Goal: Information Seeking & Learning: Find specific fact

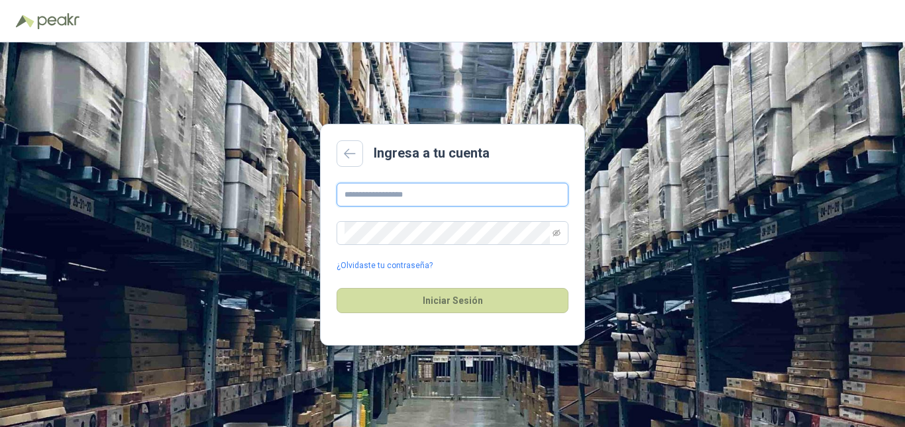
click at [391, 197] on input "text" at bounding box center [452, 195] width 232 height 24
type input "**********"
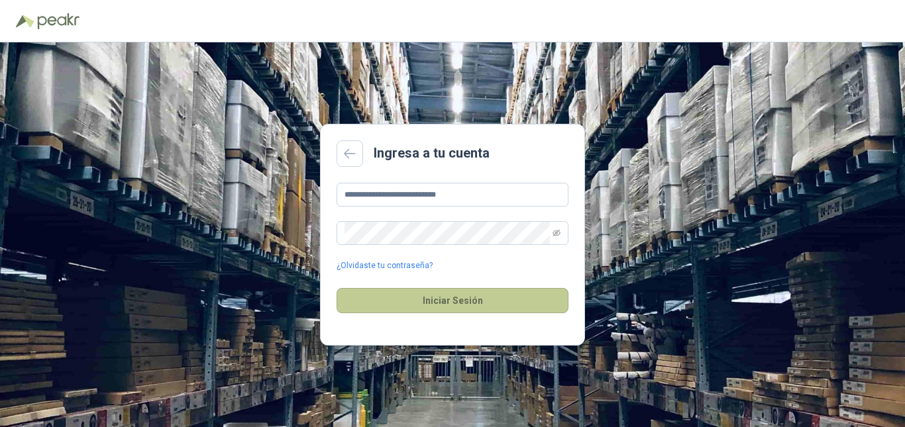
click at [465, 298] on button "Iniciar Sesión" at bounding box center [452, 300] width 232 height 25
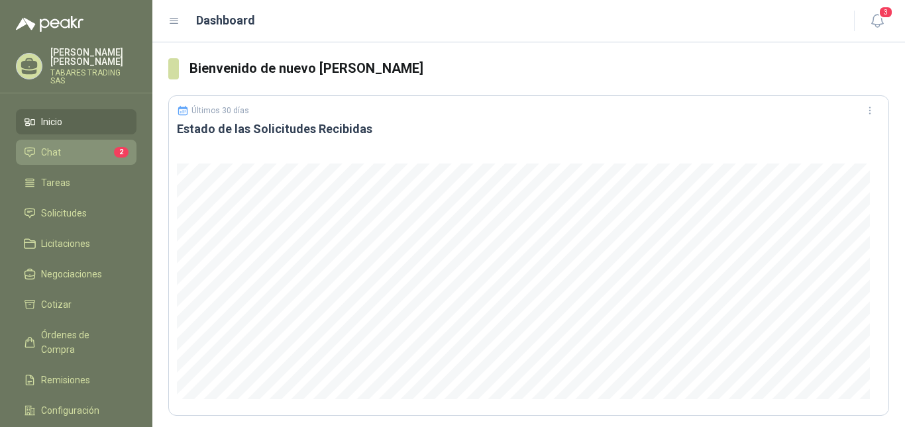
click at [57, 146] on span "Chat" at bounding box center [51, 152] width 20 height 15
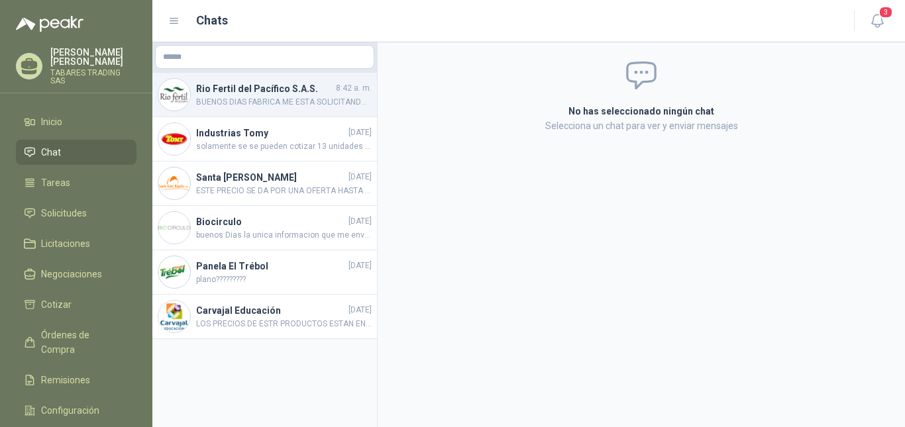
click at [272, 97] on span "BUENOS DIAS FABRICA ME ESTA SOLICITANDO RETROALIMENTACION DE ESTOS EQUIPOS LOS …" at bounding box center [283, 102] width 175 height 13
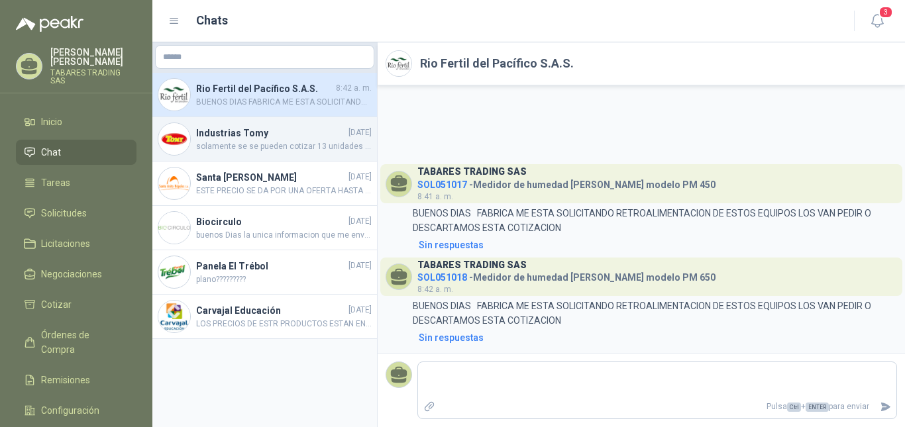
click at [239, 138] on h4 "Industrias Tomy" at bounding box center [271, 133] width 150 height 15
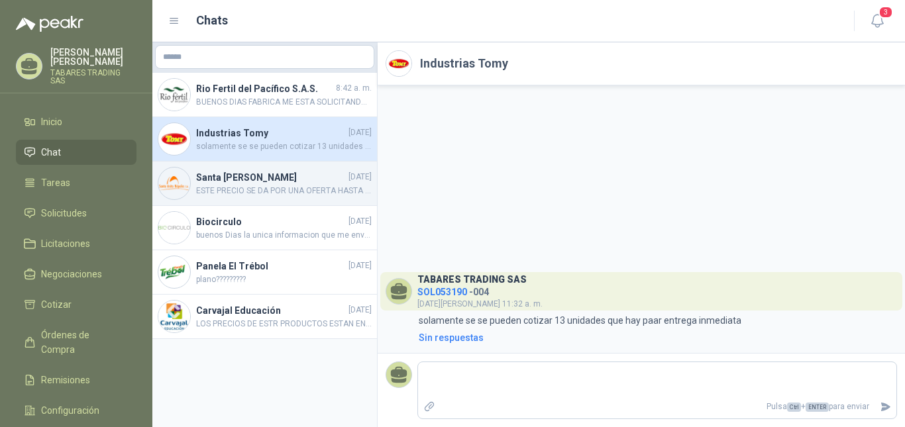
click at [249, 183] on h4 "Santa [PERSON_NAME]" at bounding box center [271, 177] width 150 height 15
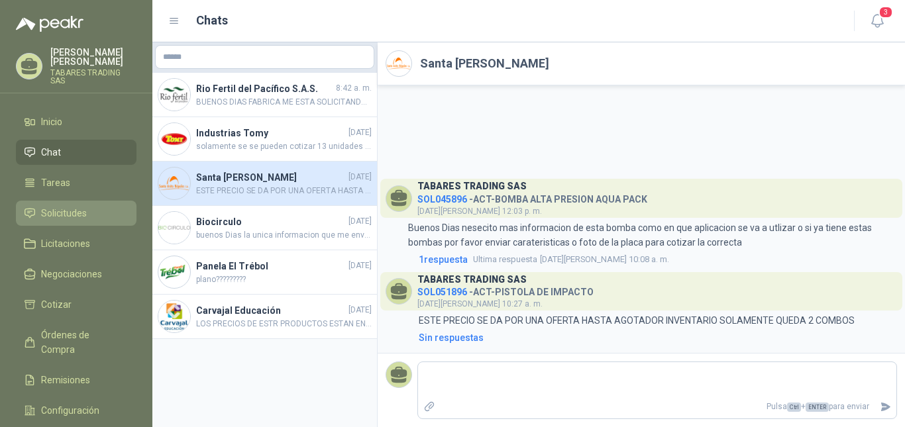
click at [50, 208] on span "Solicitudes" at bounding box center [64, 213] width 46 height 15
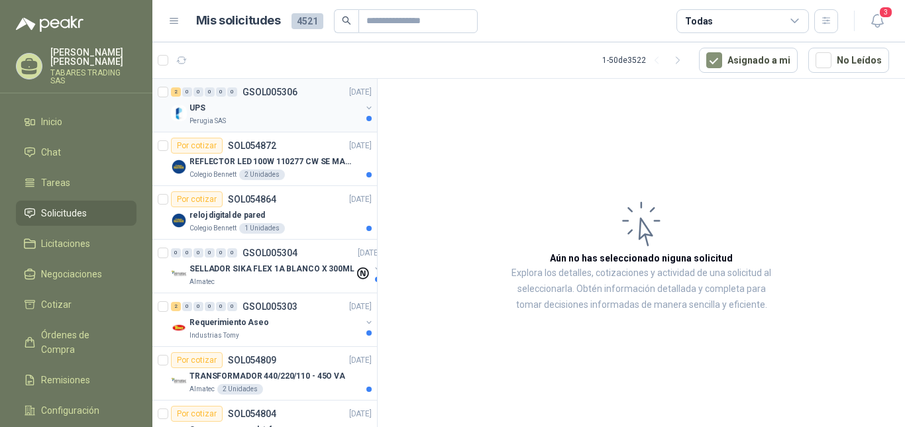
click at [199, 105] on p "UPS" at bounding box center [197, 108] width 16 height 13
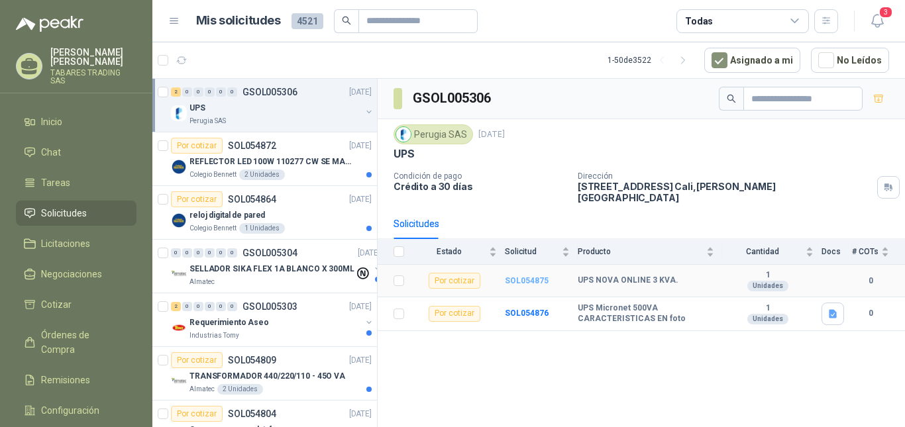
click at [522, 276] on b "SOL054875" at bounding box center [527, 280] width 44 height 9
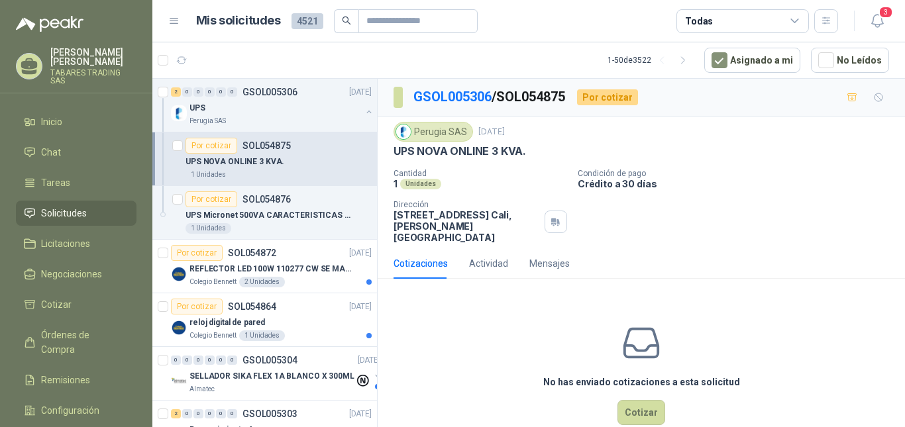
drag, startPoint x: 525, startPoint y: 152, endPoint x: 391, endPoint y: 147, distance: 133.9
click at [391, 147] on div "Perugia SAS 4 sept, 2025 UPS NOVA ONLINE 3 KVA. Cantidad 1 Unidades Condición d…" at bounding box center [640, 183] width 527 height 132
copy p "UPS NOVA ONLINE 3 KVA."
click at [364, 111] on button "button" at bounding box center [369, 112] width 11 height 11
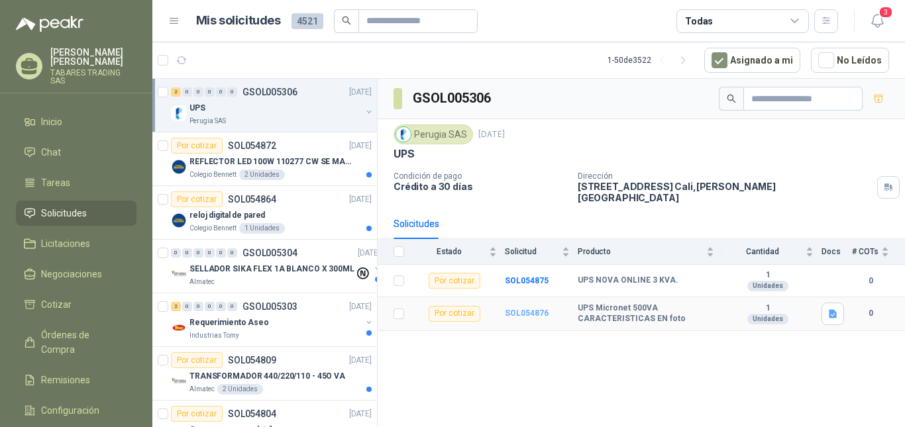
click at [530, 309] on b "SOL054876" at bounding box center [527, 313] width 44 height 9
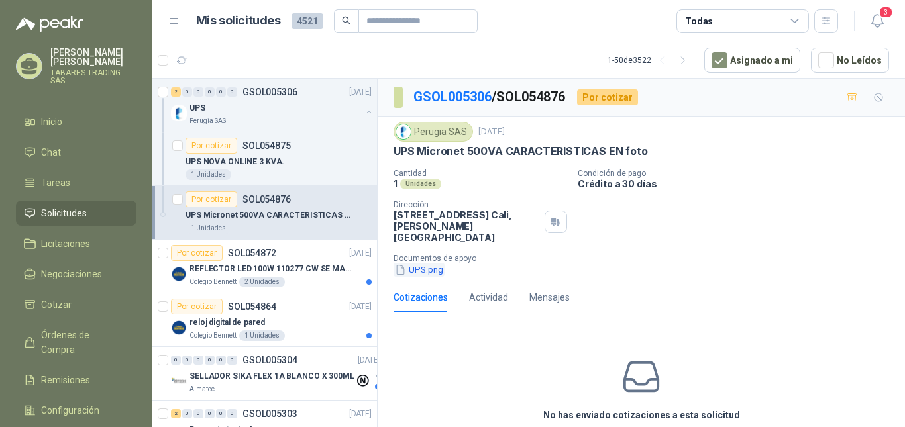
click at [427, 263] on button "UPS.png" at bounding box center [418, 270] width 51 height 14
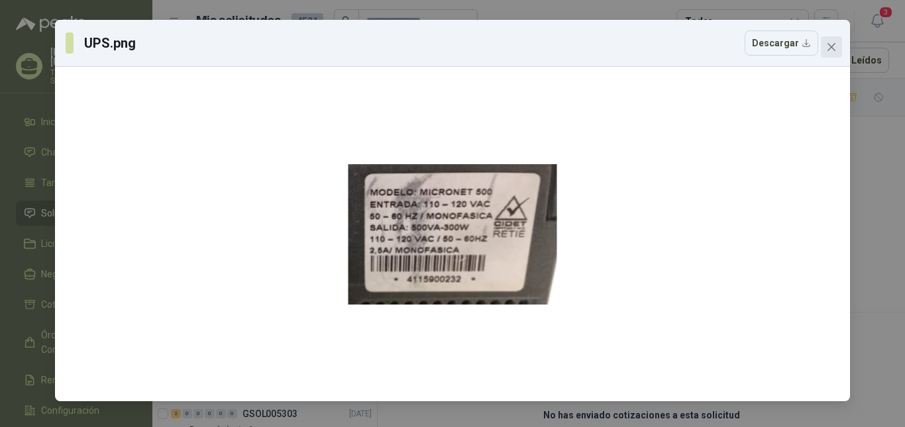
click at [833, 53] on button "Close" at bounding box center [830, 46] width 21 height 21
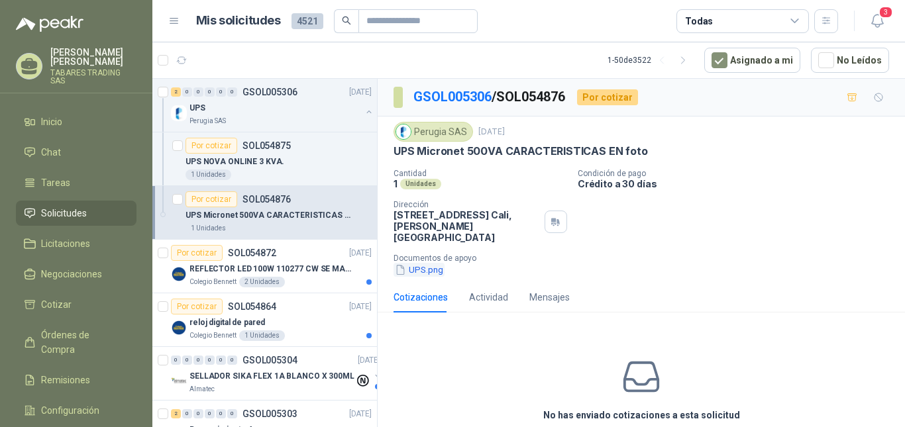
click at [424, 263] on button "UPS.png" at bounding box center [418, 270] width 51 height 14
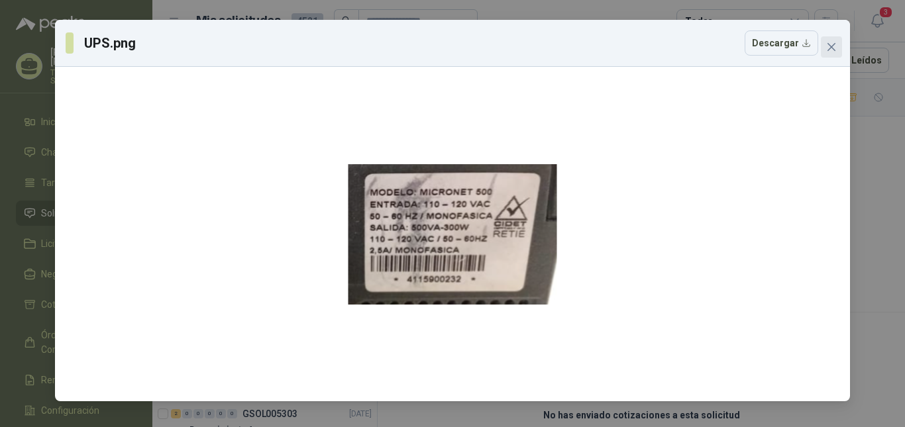
click at [836, 47] on icon "close" at bounding box center [831, 47] width 11 height 11
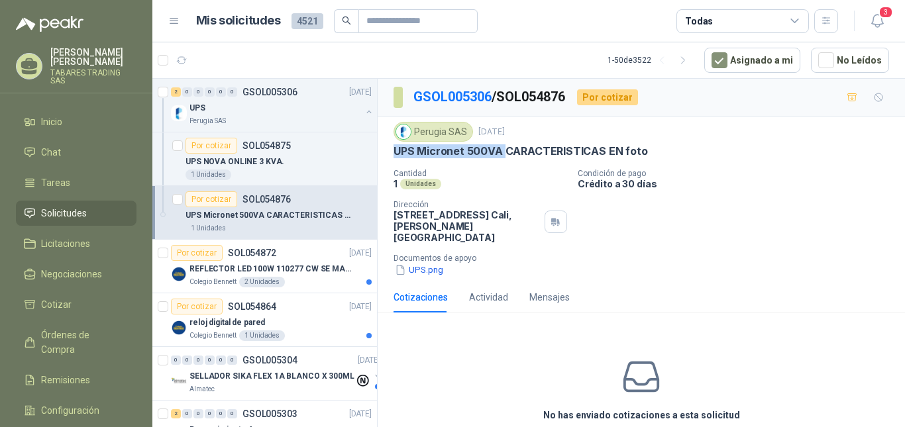
drag, startPoint x: 395, startPoint y: 150, endPoint x: 503, endPoint y: 154, distance: 108.7
click at [503, 154] on p "UPS Micronet 500VA CARACTERISTICAS EN foto" at bounding box center [520, 151] width 254 height 14
copy p "UPS Micronet 500VA"
click at [421, 263] on button "UPS.png" at bounding box center [418, 270] width 51 height 14
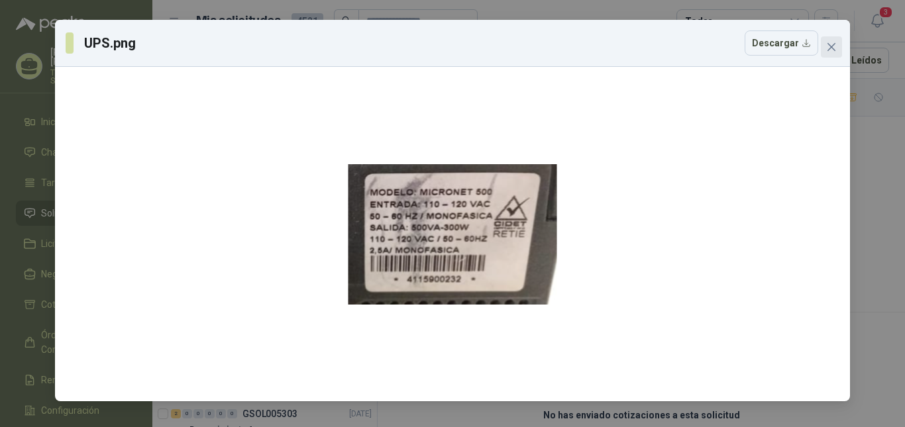
click at [829, 46] on icon "close" at bounding box center [831, 47] width 8 height 8
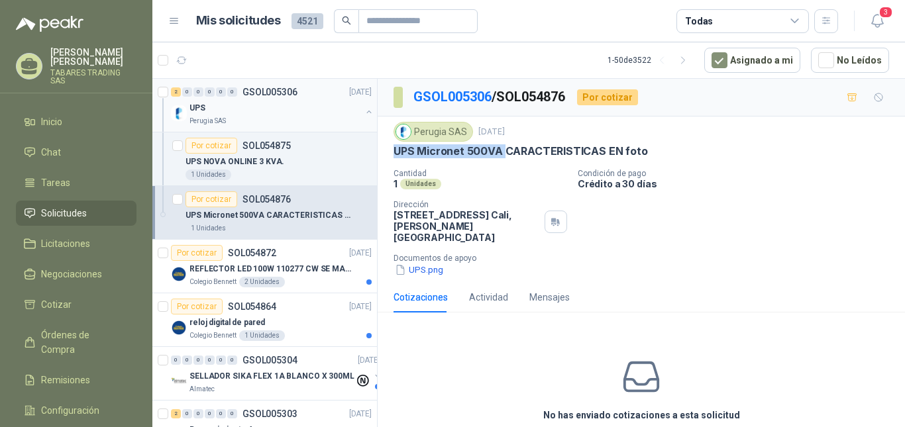
click at [364, 112] on button "button" at bounding box center [369, 112] width 11 height 11
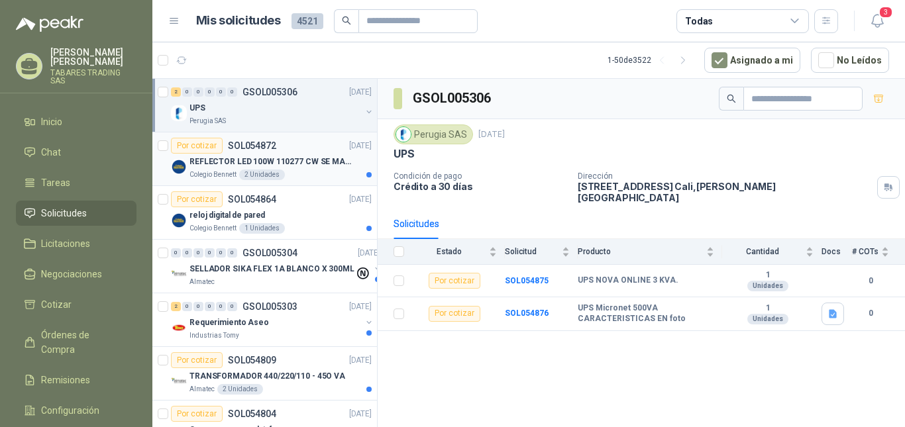
click at [255, 163] on p "REFLECTOR LED 100W 110277 CW SE MARCA: PILA BY PHILIPS" at bounding box center [271, 162] width 165 height 13
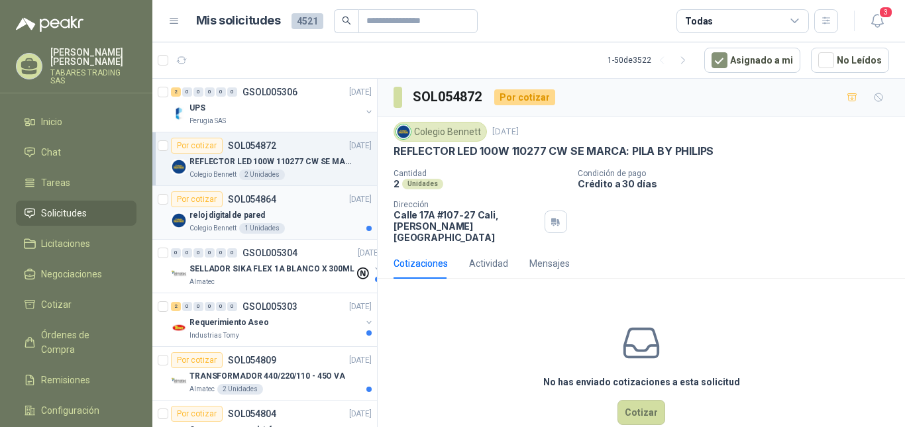
click at [244, 213] on p "reloj digital de pared" at bounding box center [226, 215] width 75 height 13
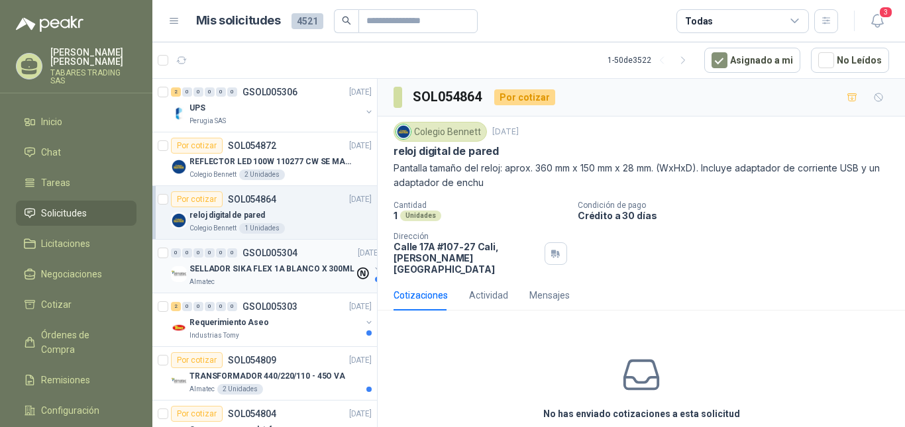
click at [255, 268] on p "SELLADOR SIKA FLEX 1A BLANCO X 300ML" at bounding box center [271, 269] width 165 height 13
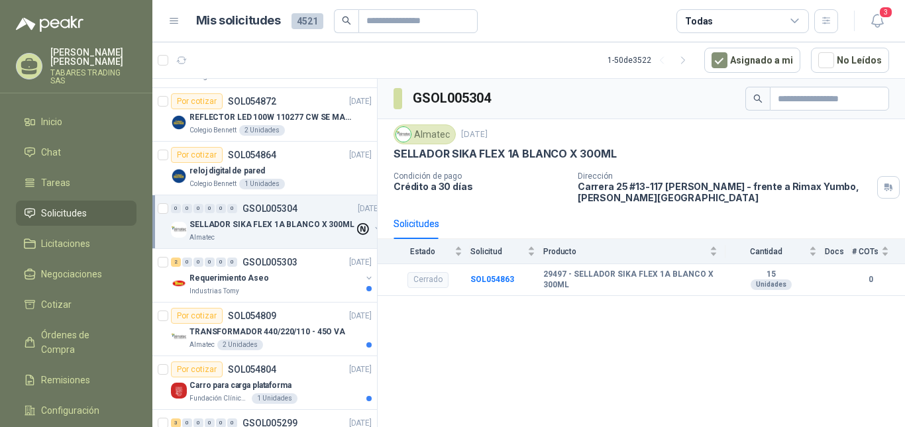
scroll to position [88, 0]
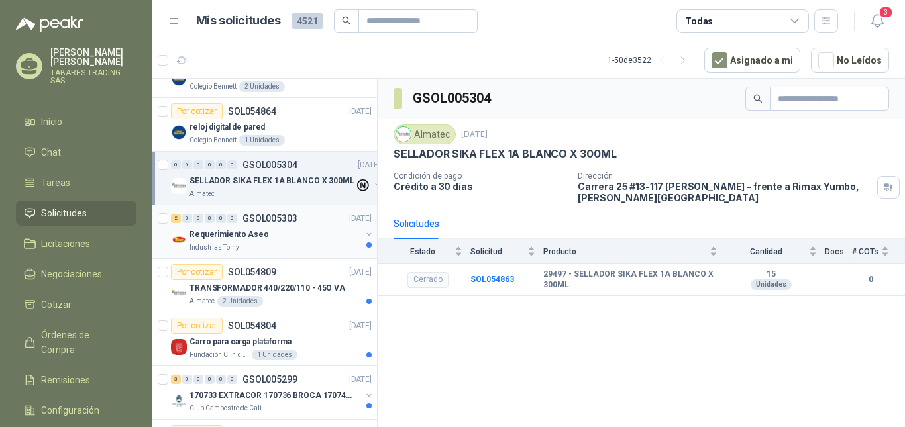
click at [232, 232] on p "Requerimiento Aseo" at bounding box center [228, 234] width 79 height 13
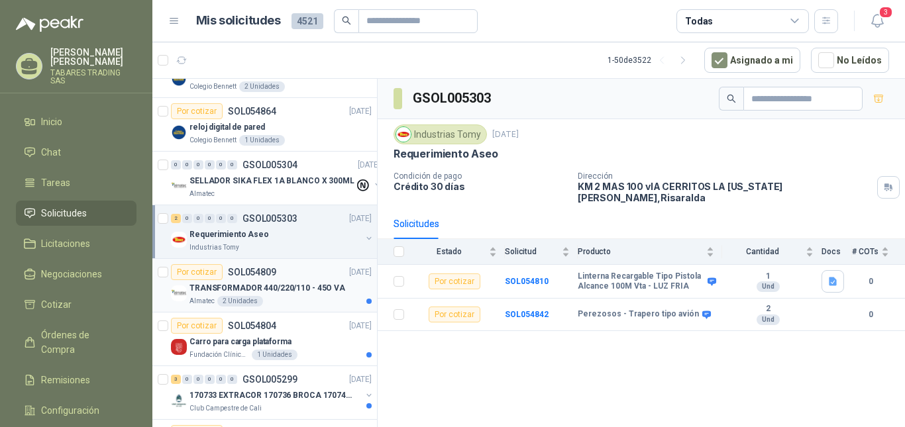
click at [258, 283] on p "TRANSFORMADOR 440/220/110 - 45O VA" at bounding box center [267, 288] width 156 height 13
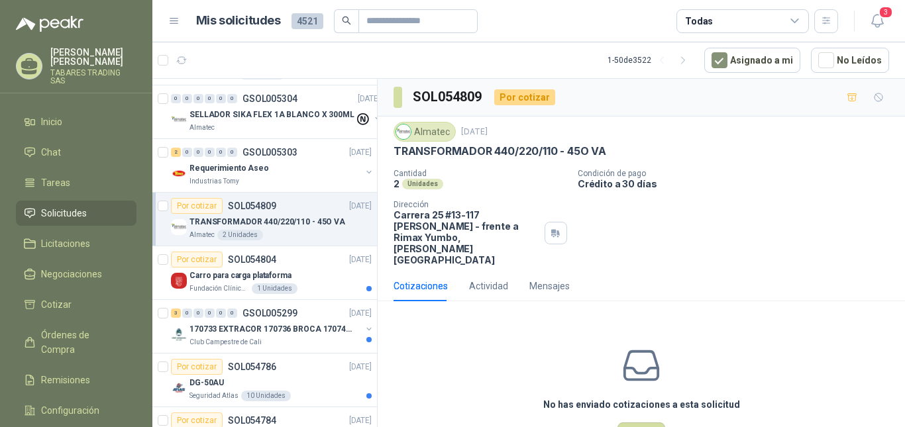
scroll to position [177, 0]
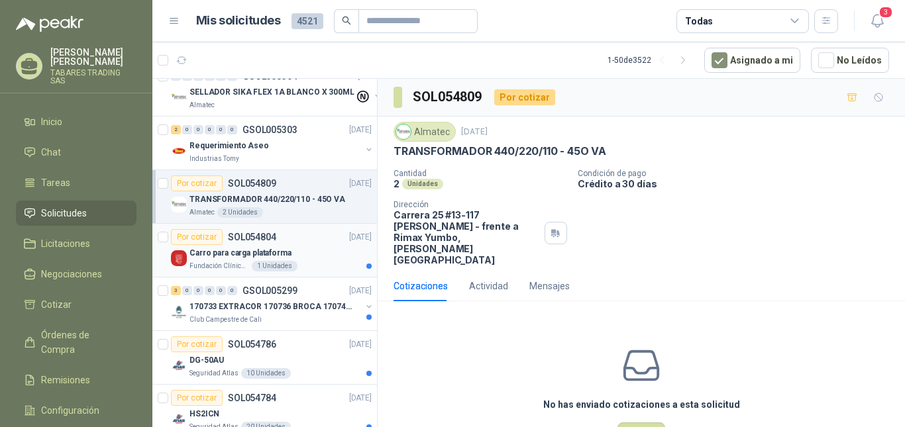
click at [248, 250] on p "Carro para carga plataforma" at bounding box center [240, 253] width 102 height 13
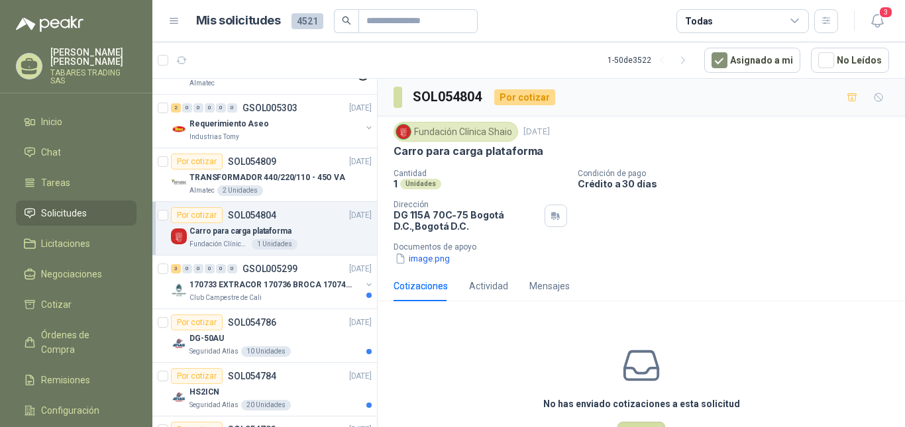
scroll to position [243, 0]
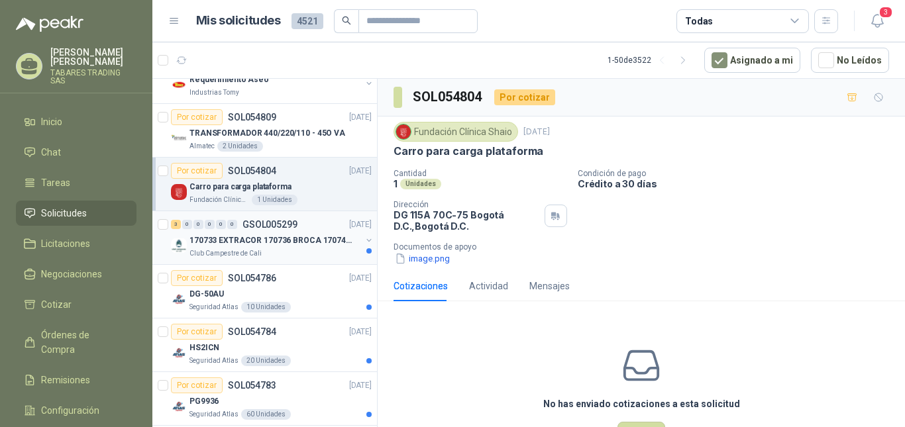
click at [271, 236] on p "170733 EXTRACOR 170736 BROCA 170743 PORTACAND" at bounding box center [271, 240] width 165 height 13
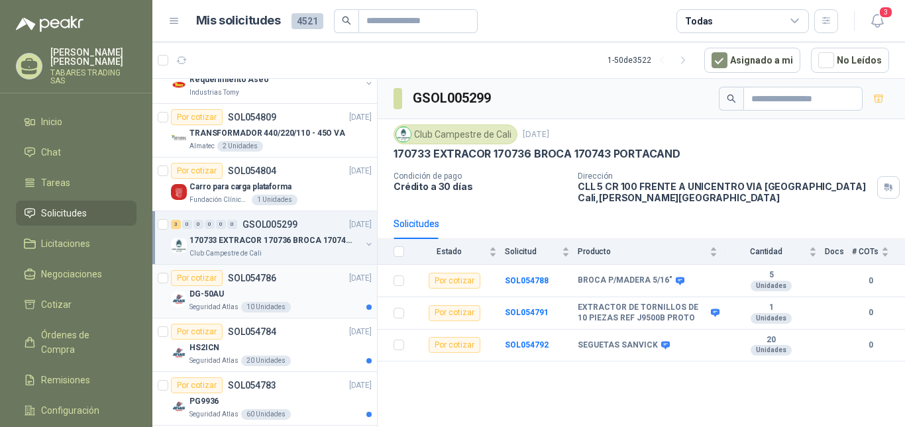
click at [215, 297] on p "DG-50AU" at bounding box center [206, 294] width 34 height 13
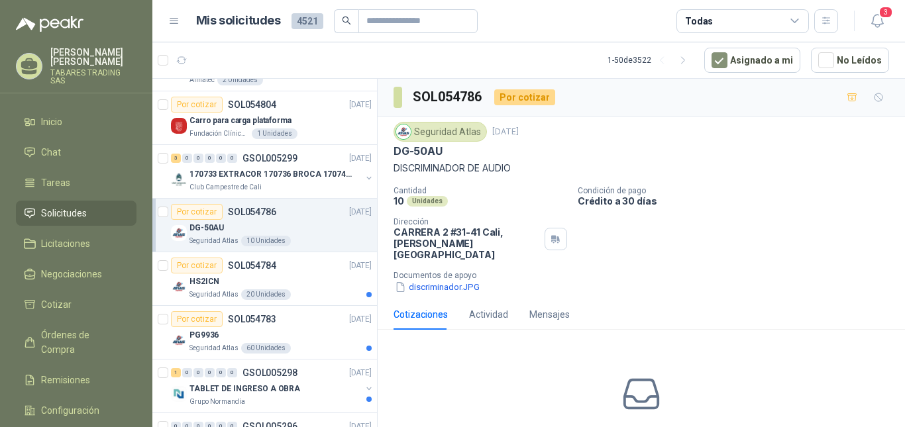
scroll to position [375, 0]
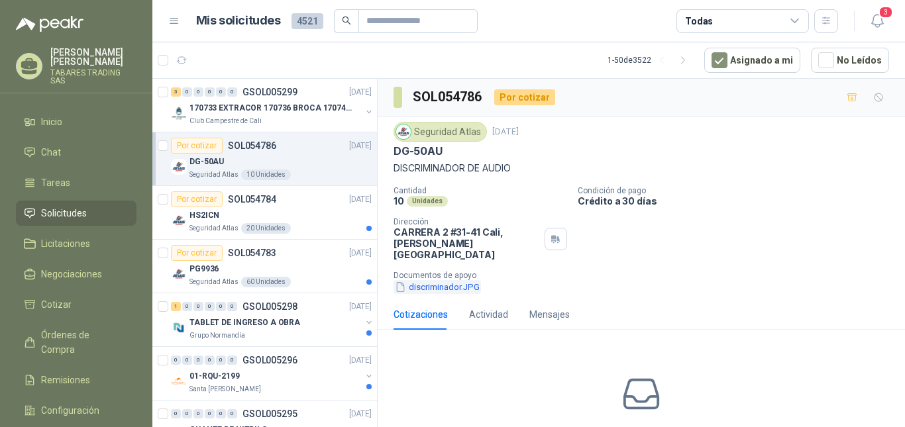
click at [442, 280] on button "discriminador.JPG" at bounding box center [436, 287] width 87 height 14
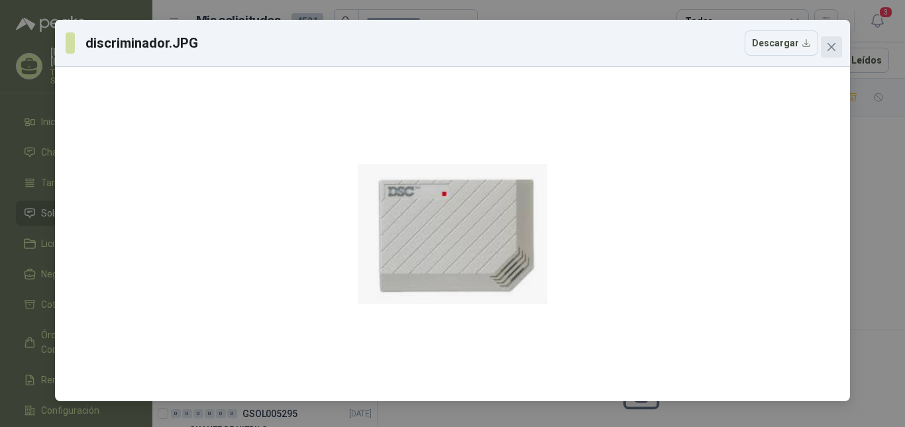
click at [828, 42] on icon "close" at bounding box center [831, 47] width 11 height 11
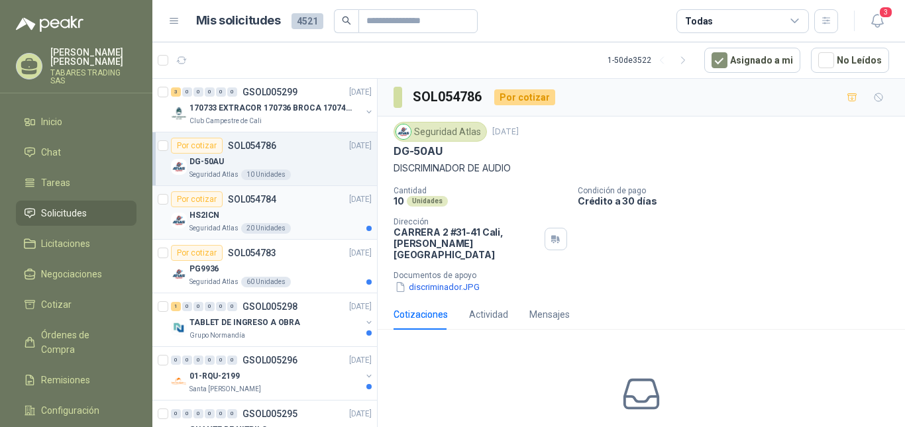
click at [200, 213] on p "HS2ICN" at bounding box center [204, 215] width 30 height 13
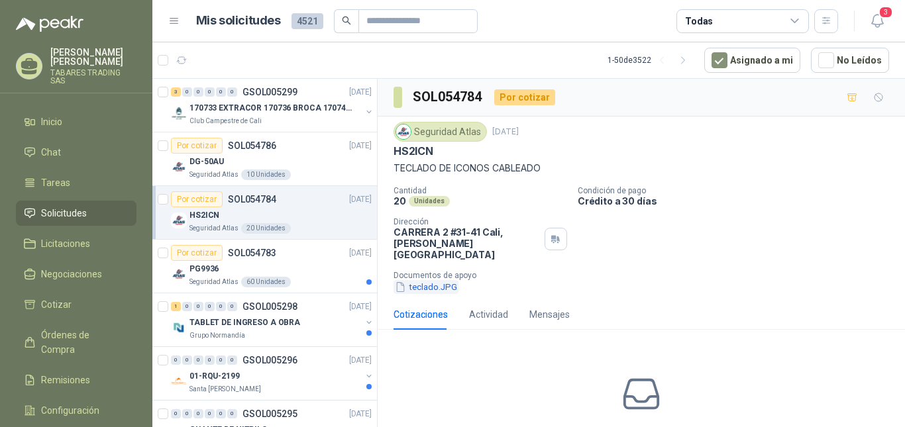
click at [421, 280] on button "teclado.JPG" at bounding box center [425, 287] width 65 height 14
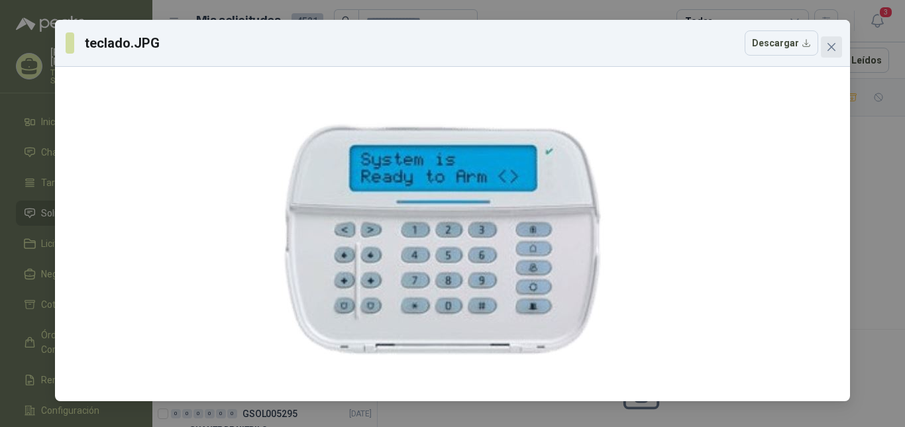
click at [835, 48] on icon "close" at bounding box center [831, 47] width 11 height 11
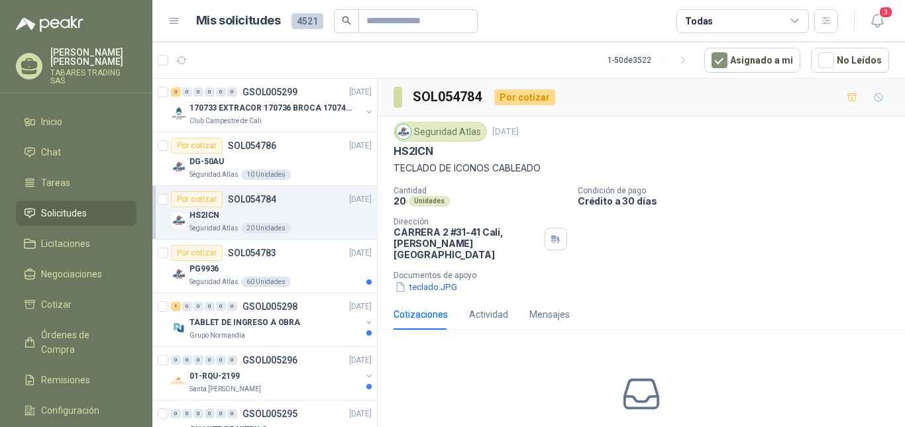
scroll to position [419, 0]
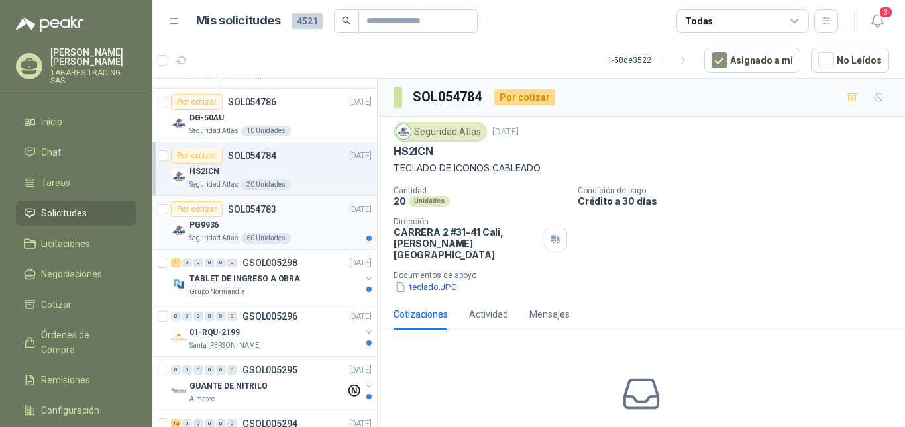
click at [206, 225] on p "PG9936" at bounding box center [203, 225] width 29 height 13
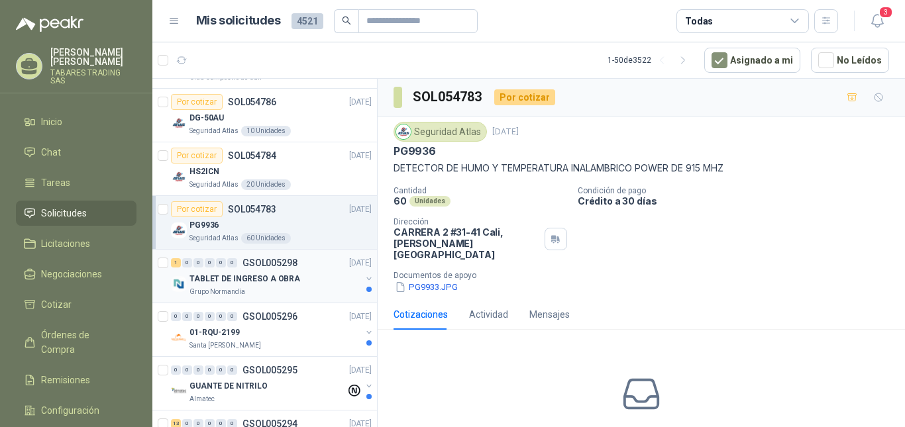
click at [217, 275] on p "TABLET DE INGRESO A OBRA" at bounding box center [244, 279] width 111 height 13
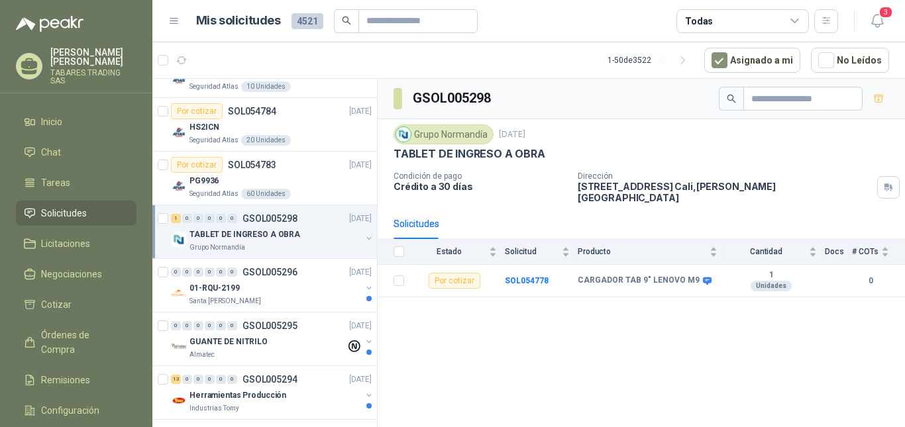
scroll to position [485, 0]
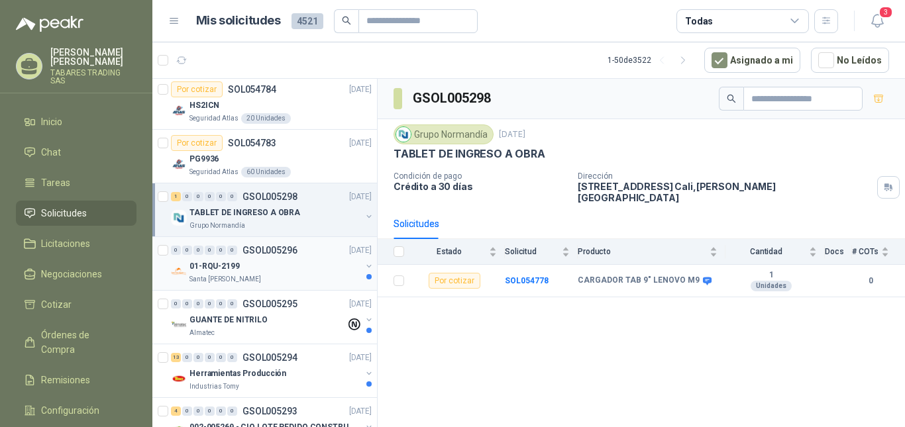
click at [225, 265] on p "01-RQU-2199" at bounding box center [214, 266] width 50 height 13
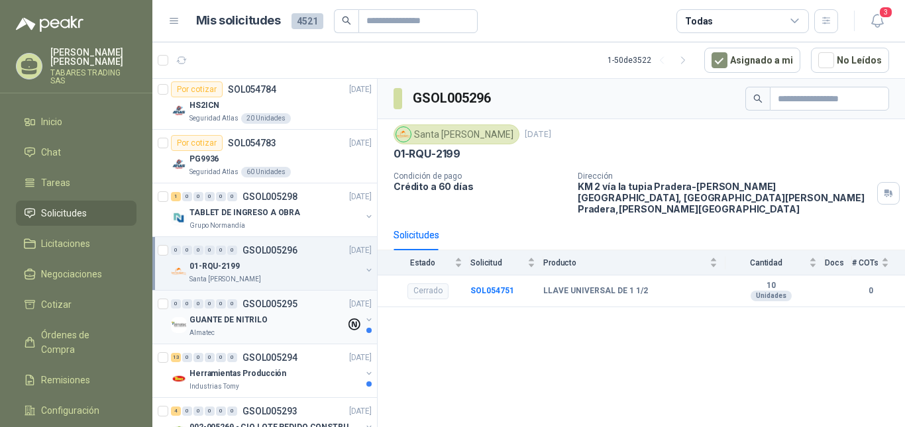
click at [228, 314] on p "GUANTE DE NITRILO" at bounding box center [228, 320] width 78 height 13
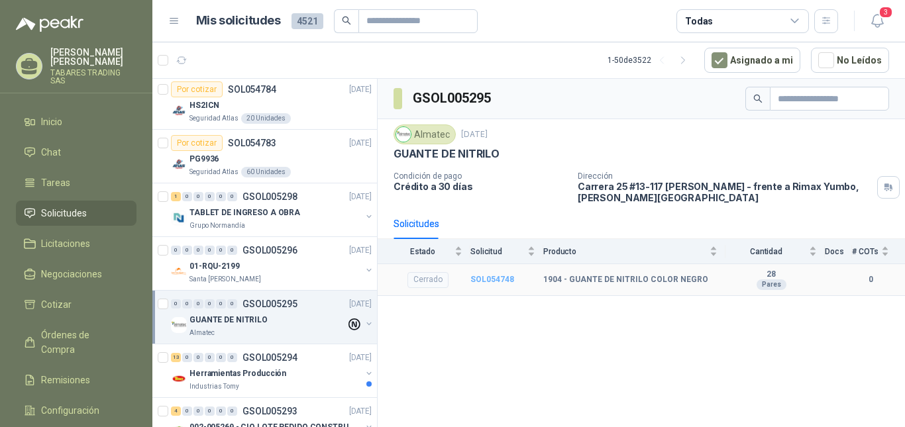
click at [492, 282] on b "SOL054748" at bounding box center [492, 279] width 44 height 9
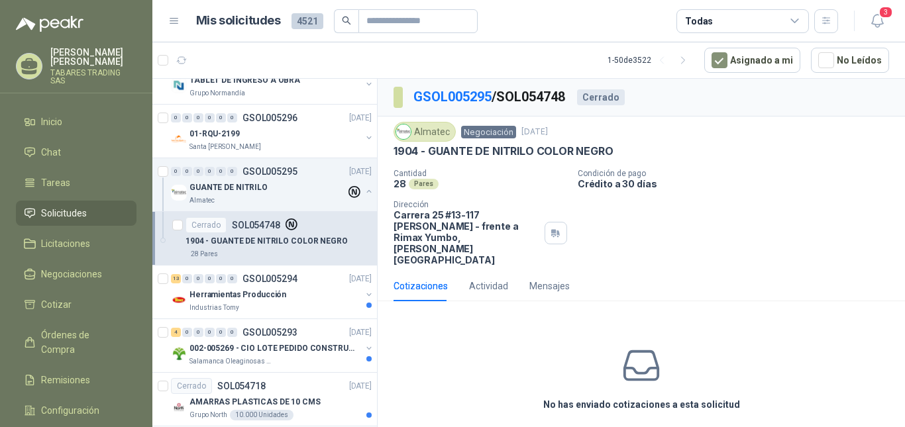
scroll to position [662, 0]
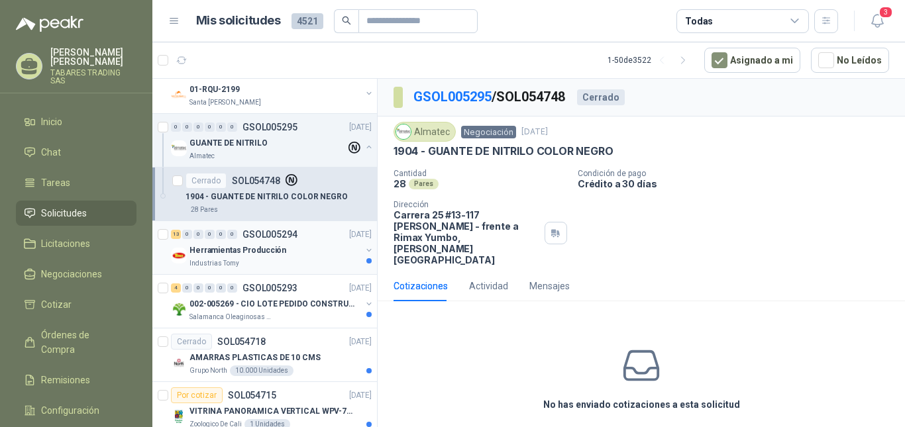
click at [254, 246] on p "Herramientas Producción" at bounding box center [237, 250] width 97 height 13
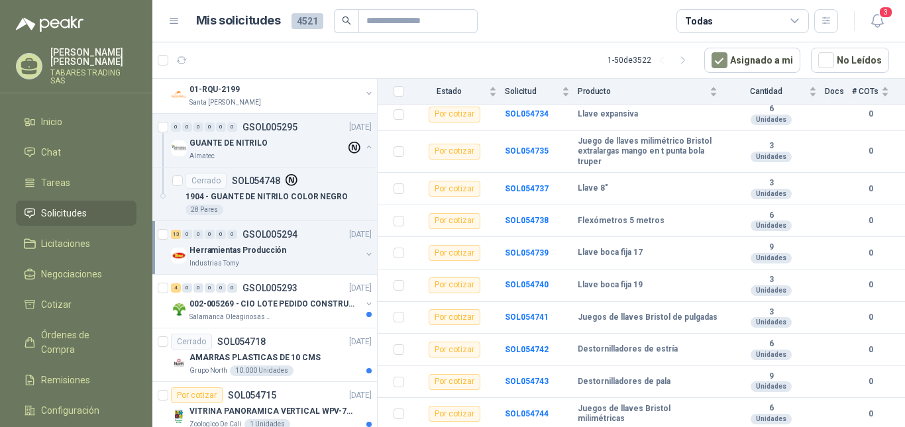
scroll to position [252, 0]
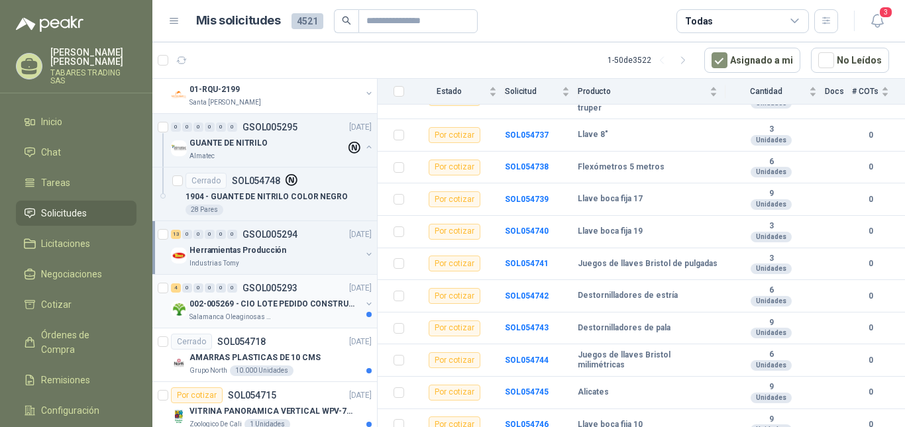
click at [317, 304] on p "002-005269 - CIO LOTE PEDIDO CONSTRUCCION" at bounding box center [271, 304] width 165 height 13
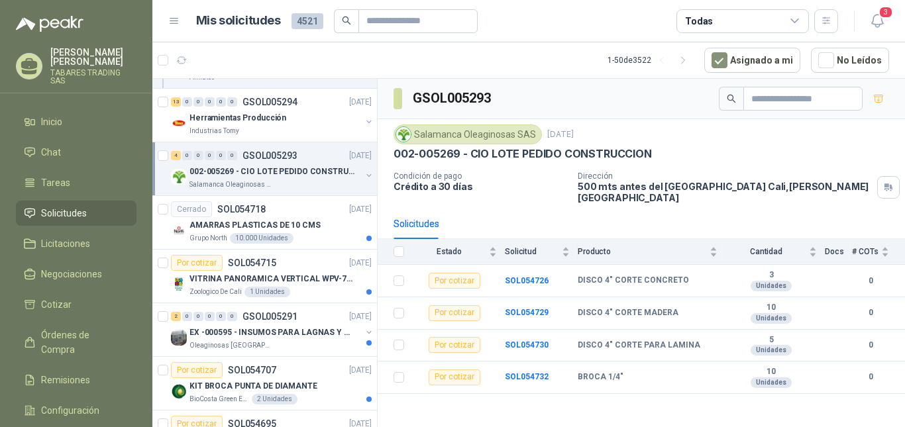
scroll to position [839, 0]
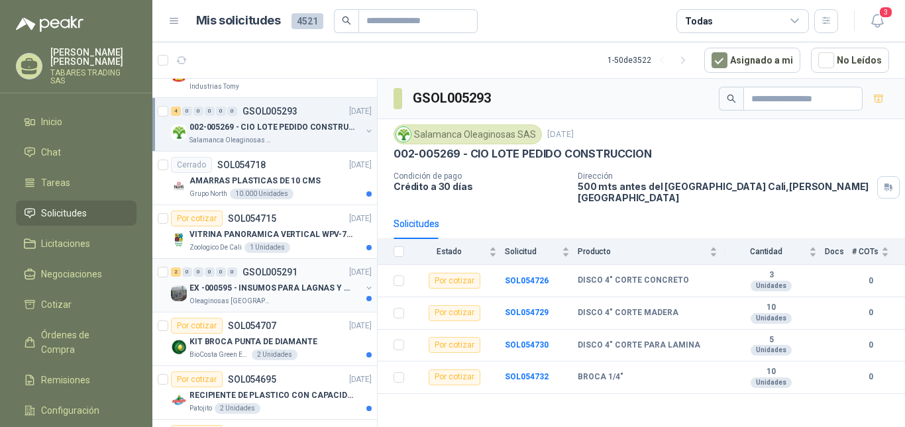
click at [290, 283] on p "EX -000595 - INSUMOS PARA LAGNAS Y OFICINAS PLANTA" at bounding box center [271, 288] width 165 height 13
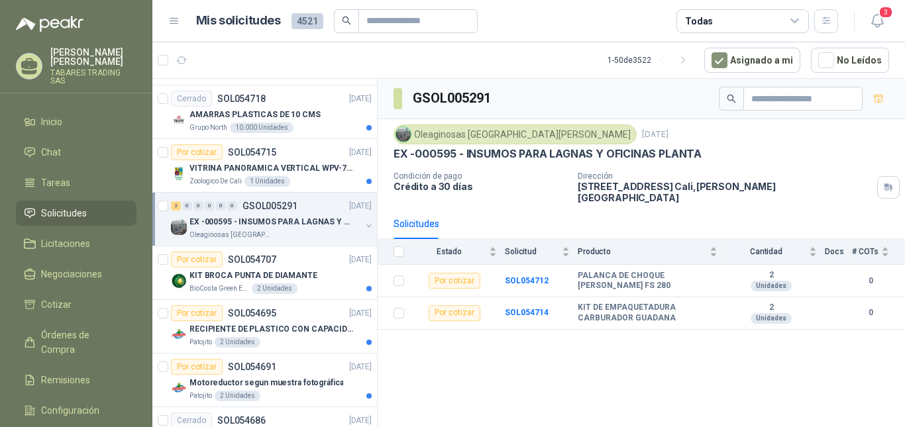
scroll to position [971, 0]
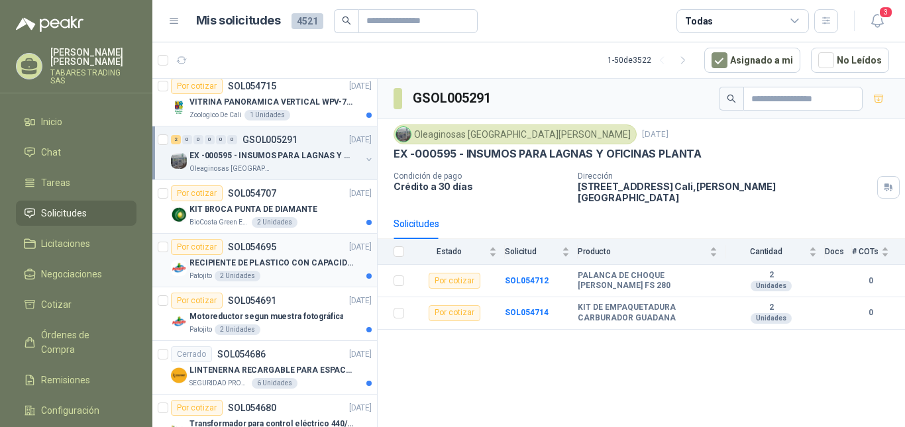
click at [297, 262] on p "RECIPIENTE DE PLASTICO CON CAPACIDAD DE 1.8 LT PARA LA EXTRACCIÓN MANUAL DE LIQ…" at bounding box center [271, 263] width 165 height 13
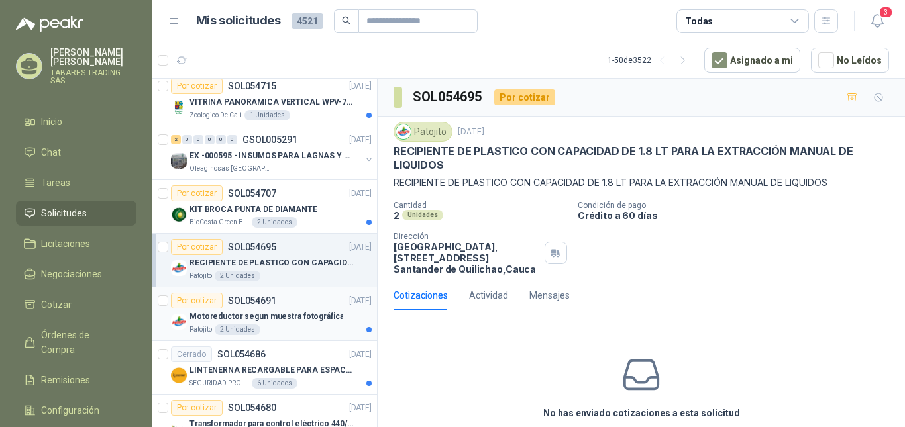
click at [281, 316] on p "Motoreductor segun muestra fotográfica" at bounding box center [266, 317] width 154 height 13
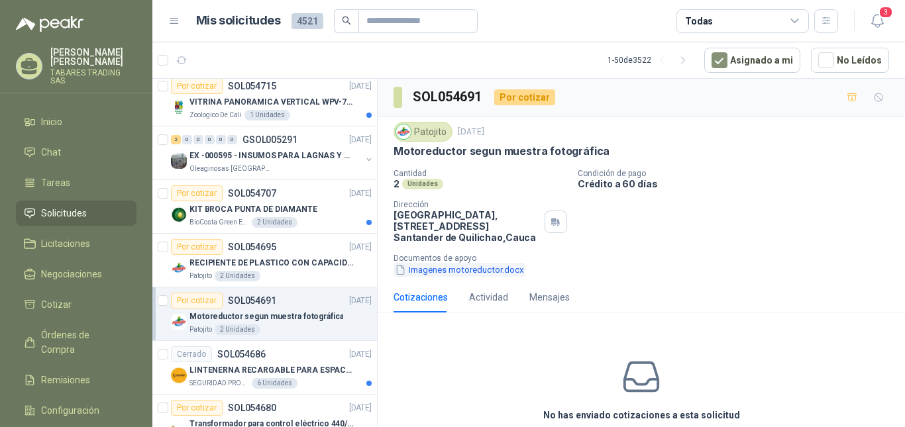
click at [477, 269] on button "Imagenes motoreductor.docx" at bounding box center [459, 270] width 132 height 14
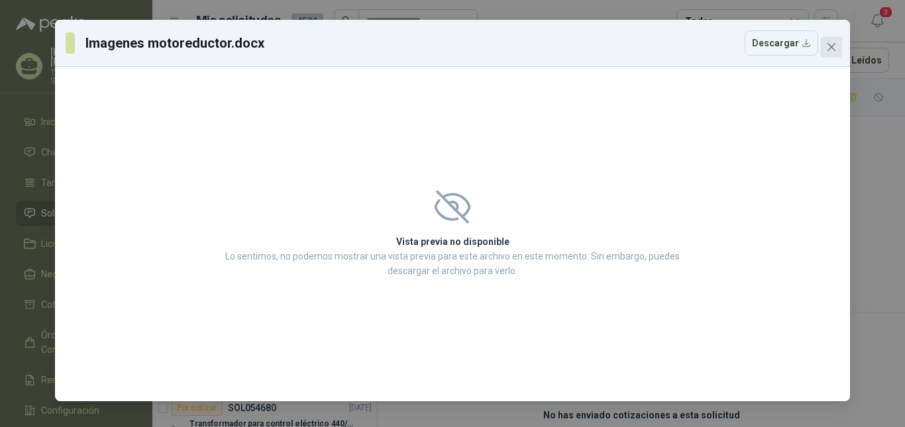
click at [830, 48] on icon "close" at bounding box center [831, 47] width 8 height 8
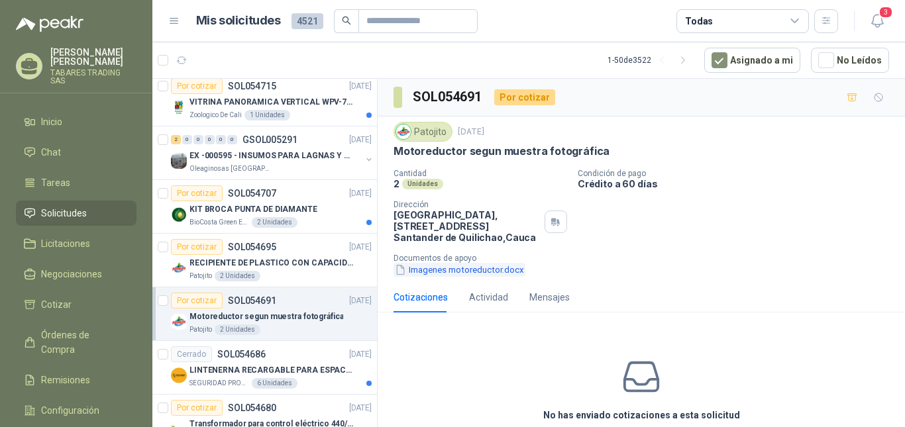
click at [462, 266] on button "Imagenes motoreductor.docx" at bounding box center [459, 270] width 132 height 14
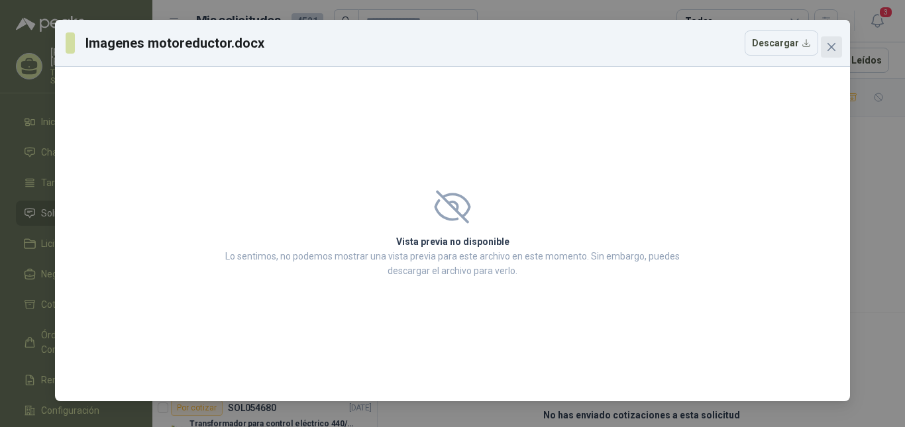
click at [830, 43] on icon "close" at bounding box center [831, 47] width 11 height 11
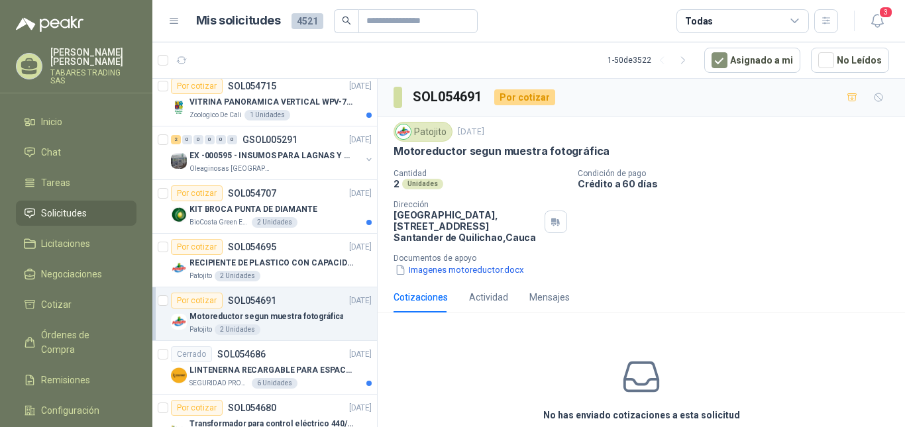
drag, startPoint x: 422, startPoint y: 273, endPoint x: 830, endPoint y: 285, distance: 407.5
click at [830, 285] on div "Cotizaciones Actividad Mensajes" at bounding box center [640, 297] width 495 height 30
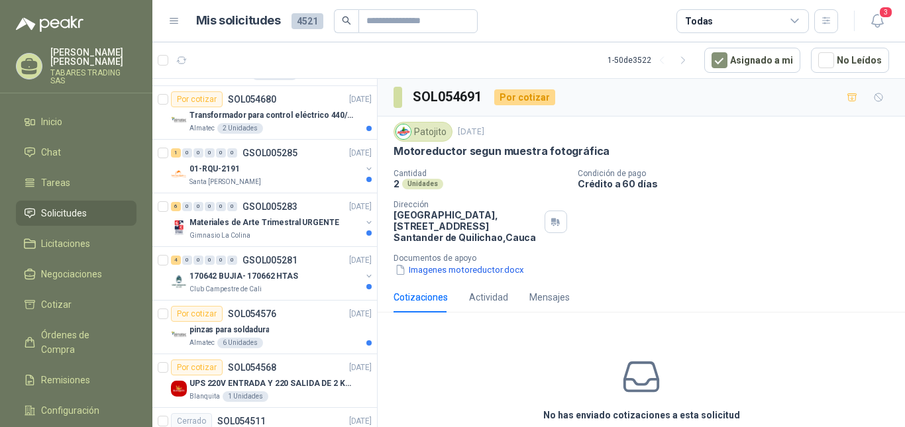
scroll to position [1369, 0]
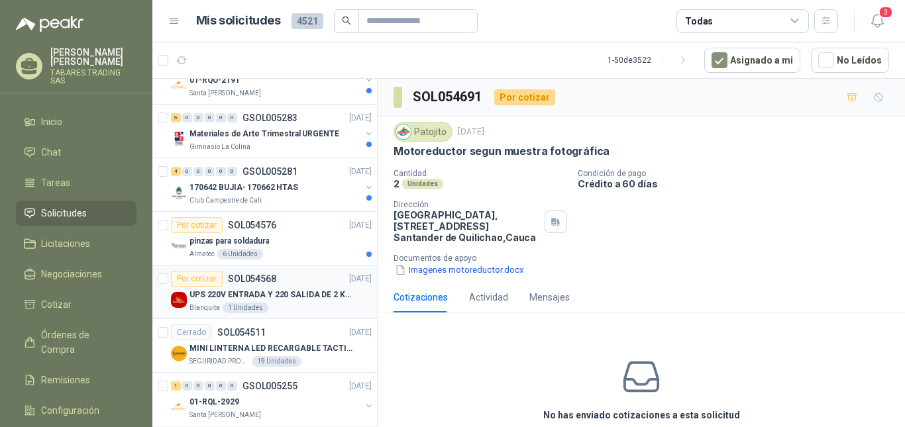
click at [277, 295] on p "UPS 220V ENTRADA Y 220 SALIDA DE 2 KVA" at bounding box center [271, 295] width 165 height 13
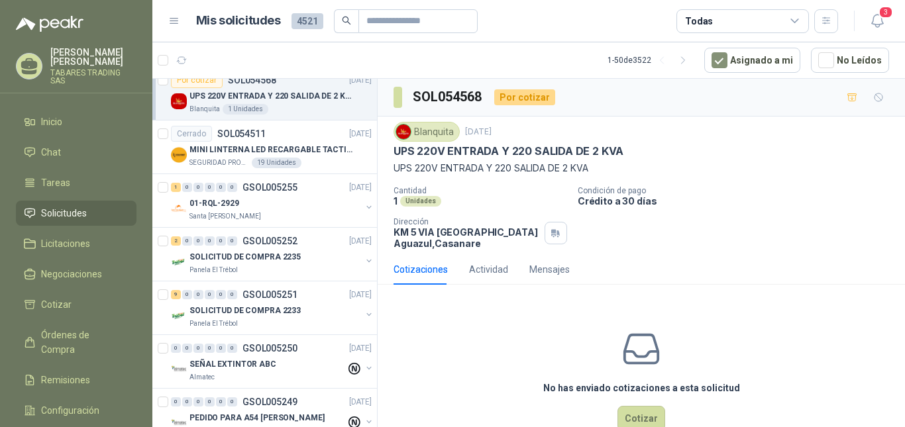
scroll to position [1589, 0]
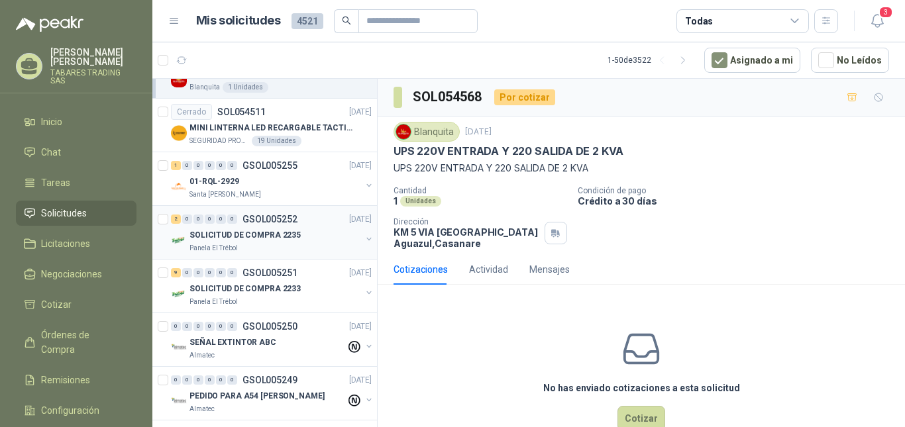
click at [236, 231] on p "SOLICITUD DE COMPRA 2235" at bounding box center [244, 235] width 111 height 13
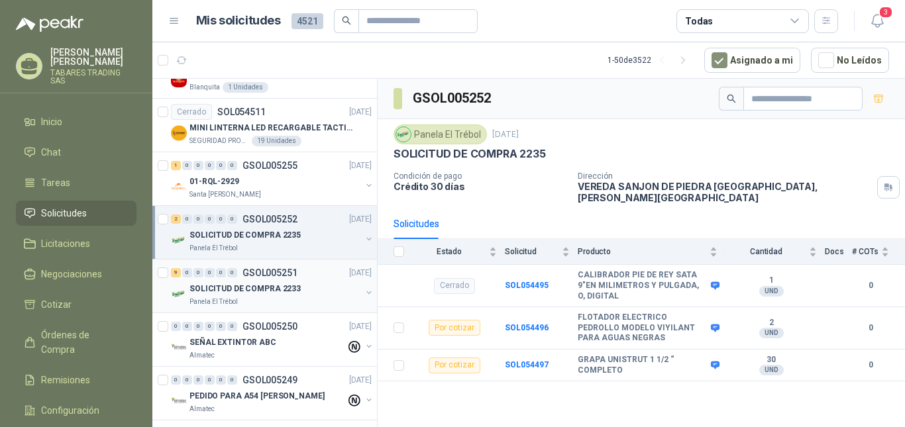
click at [226, 290] on p "SOLICITUD DE COMPRA 2233" at bounding box center [244, 289] width 111 height 13
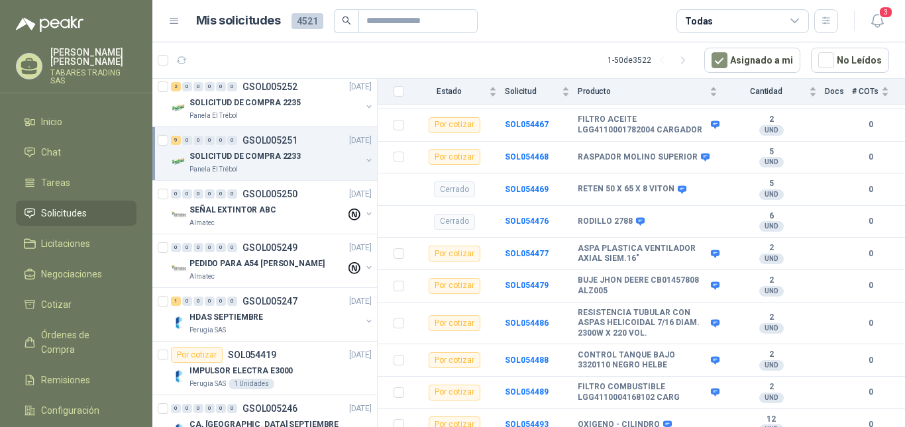
scroll to position [1810, 0]
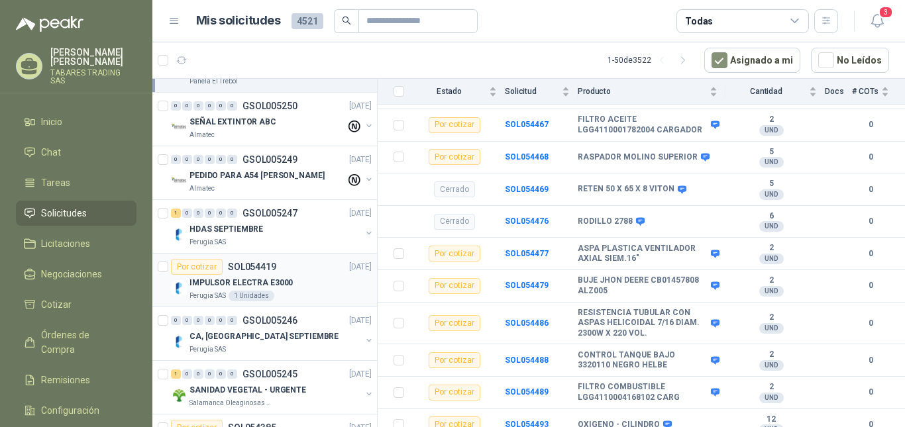
click at [262, 283] on p "IMPULSOR ELECTRA E3000" at bounding box center [240, 283] width 103 height 13
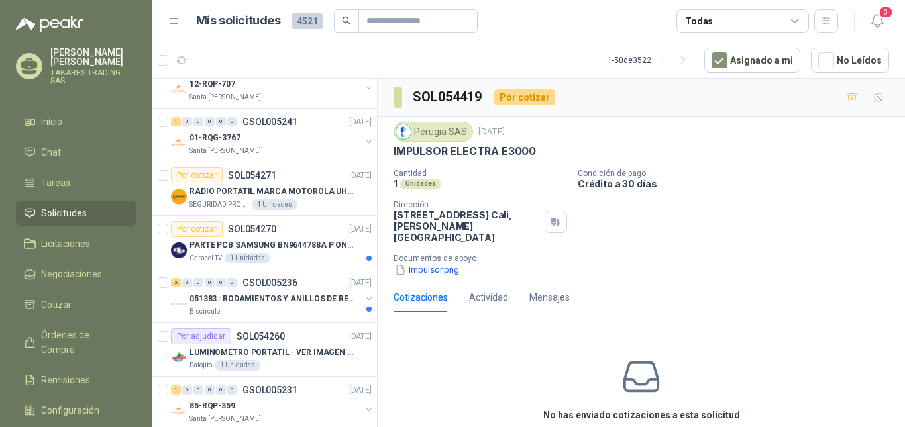
scroll to position [2412, 0]
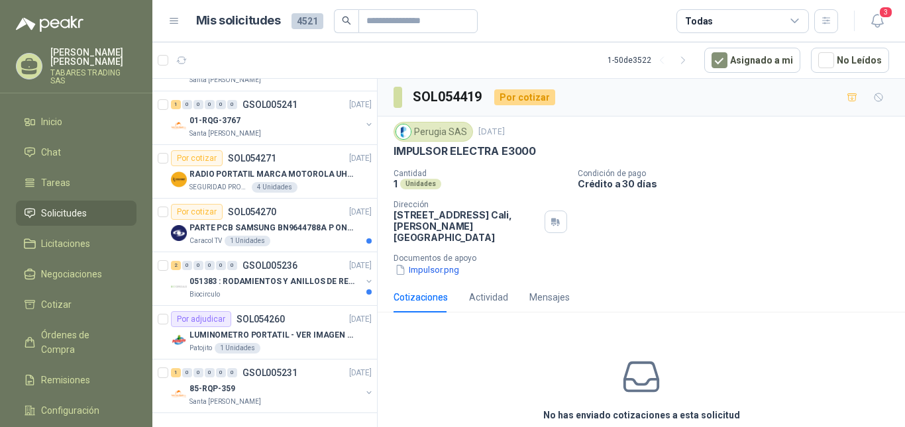
click at [93, 70] on p "TABARES TRADING SAS" at bounding box center [93, 77] width 86 height 16
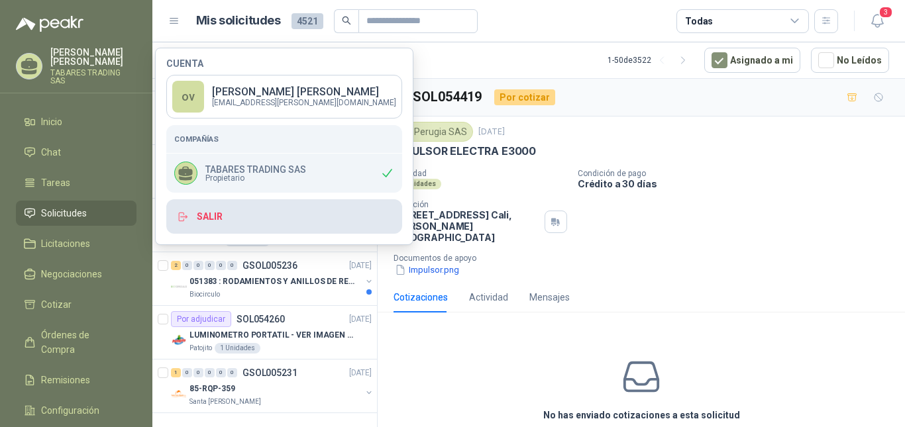
click at [218, 216] on button "Salir" at bounding box center [284, 216] width 236 height 34
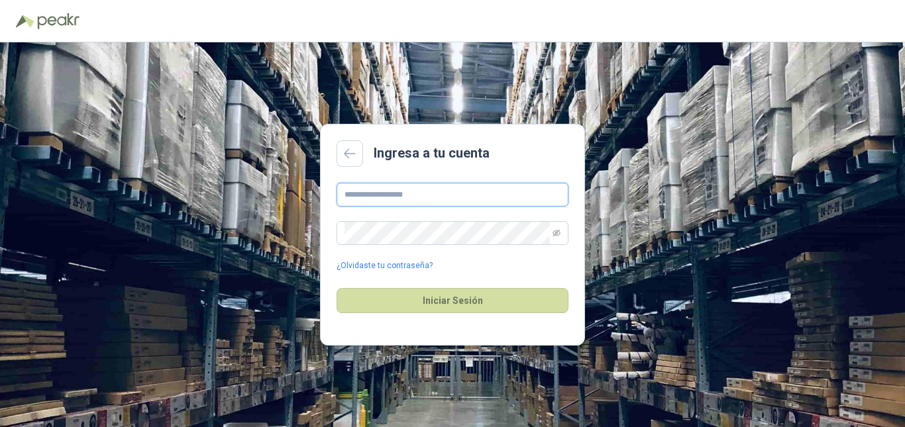
click at [430, 196] on input "text" at bounding box center [452, 195] width 232 height 24
type input "**********"
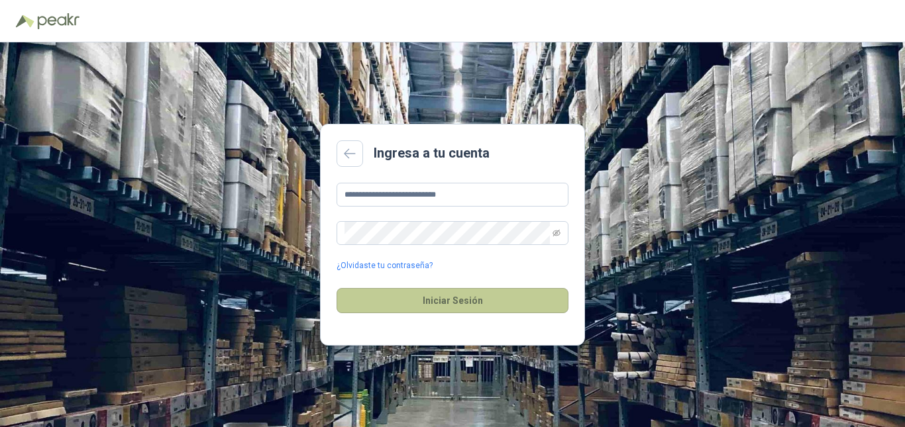
click at [440, 301] on button "Iniciar Sesión" at bounding box center [452, 300] width 232 height 25
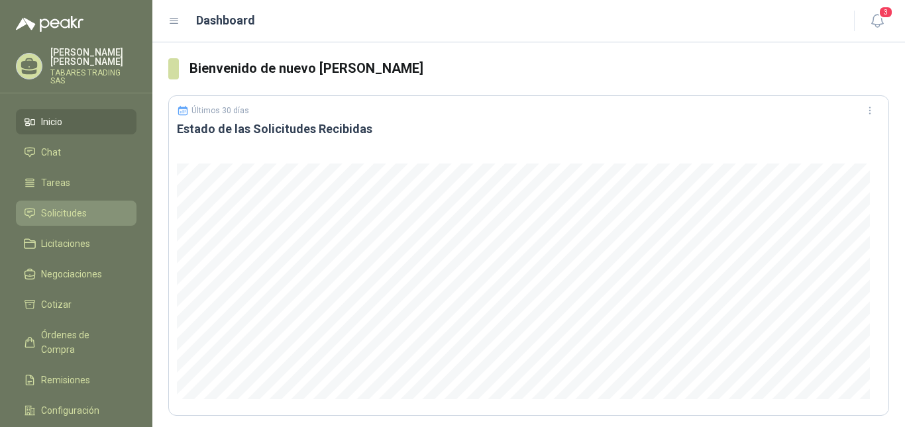
click at [48, 207] on span "Solicitudes" at bounding box center [64, 213] width 46 height 15
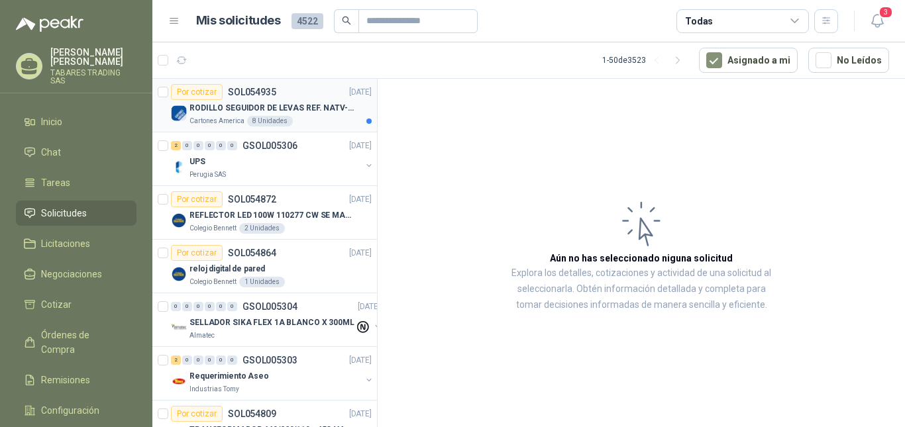
click at [259, 108] on p "RODILLO SEGUIDOR DE LEVAS REF. NATV-17-PPA [PERSON_NAME]" at bounding box center [271, 108] width 165 height 13
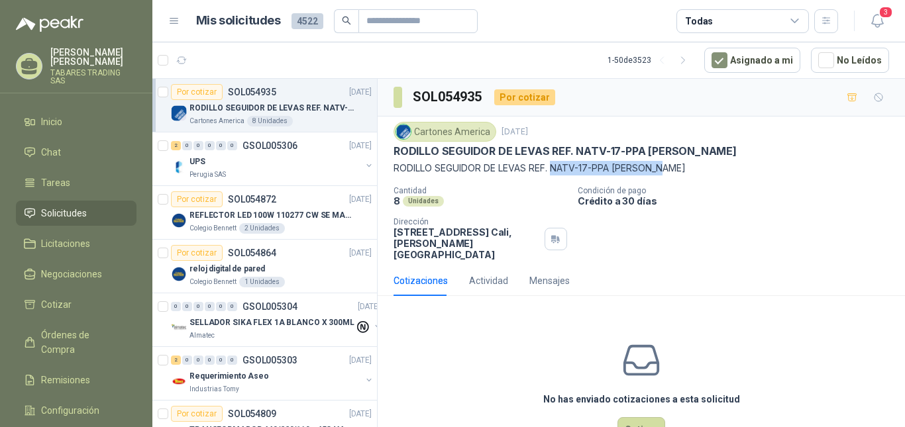
drag, startPoint x: 556, startPoint y: 169, endPoint x: 685, endPoint y: 166, distance: 129.2
click at [685, 166] on p "RODILLO SEGUIDOR DE LEVAS REF. NATV-17-PPA [PERSON_NAME]" at bounding box center [640, 168] width 495 height 15
copy p "NATV-17-PPA [PERSON_NAME]"
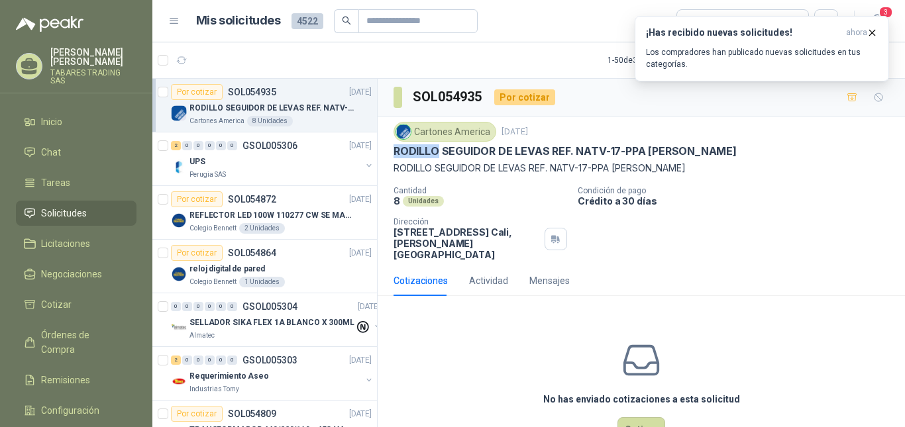
drag, startPoint x: 393, startPoint y: 151, endPoint x: 438, endPoint y: 153, distance: 45.1
click at [438, 153] on p "RODILLO SEGUIDOR DE LEVAS REF. NATV-17-PPA [PERSON_NAME]" at bounding box center [564, 151] width 343 height 14
copy p "RODILLO"
drag, startPoint x: 575, startPoint y: 153, endPoint x: 644, endPoint y: 153, distance: 68.2
click at [644, 153] on p "RODILLO SEGUIDOR DE LEVAS REF. NATV-17-PPA [PERSON_NAME]" at bounding box center [564, 151] width 343 height 14
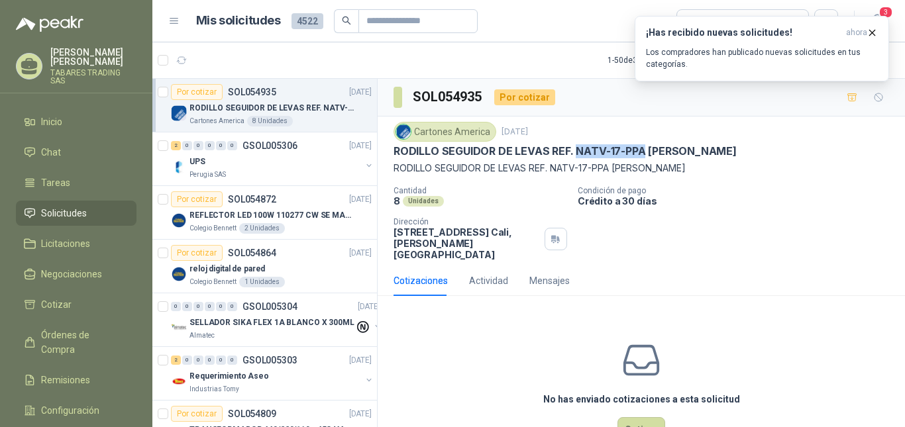
copy p "NATV-17-PPA"
click at [61, 72] on p "TABARES TRADING SAS" at bounding box center [93, 77] width 86 height 16
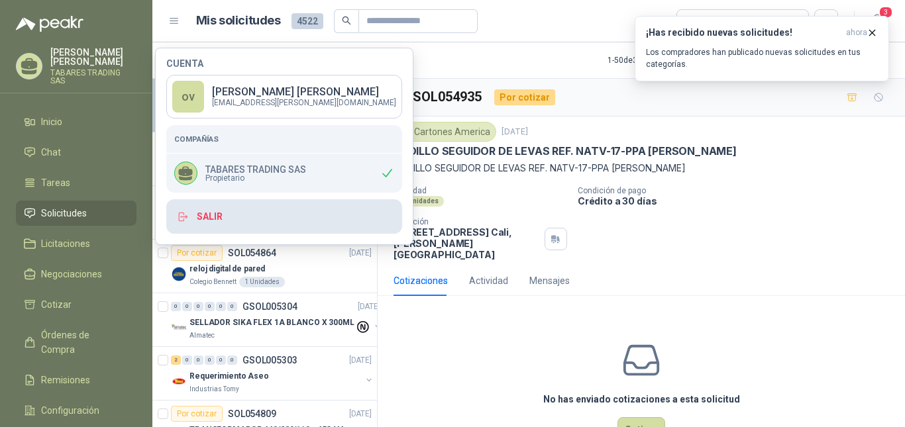
click at [217, 216] on button "Salir" at bounding box center [284, 216] width 236 height 34
